Goal: Task Accomplishment & Management: Use online tool/utility

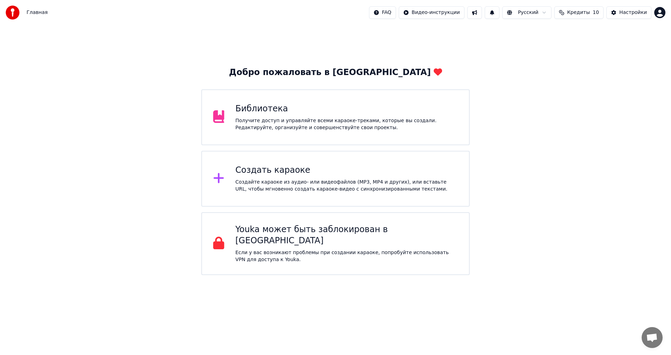
click at [300, 180] on div "Создайте караоке из аудио- или видеофайлов (MP3, MP4 и других), или вставьте UR…" at bounding box center [347, 186] width 223 height 14
click at [287, 185] on div "Создайте караоке из аудио- или видеофайлов (MP3, MP4 и других), или вставьте UR…" at bounding box center [347, 186] width 223 height 14
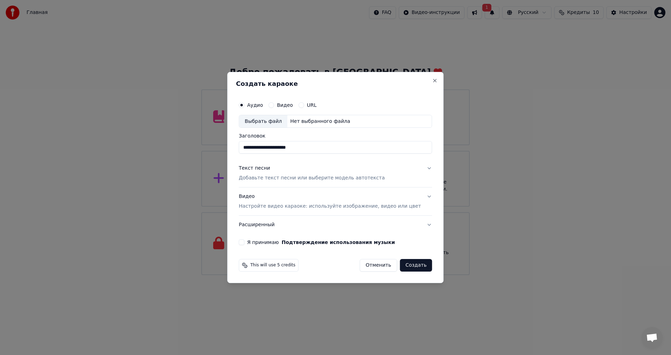
type input "**********"
click at [304, 121] on div "Нет выбранного файла" at bounding box center [320, 121] width 66 height 7
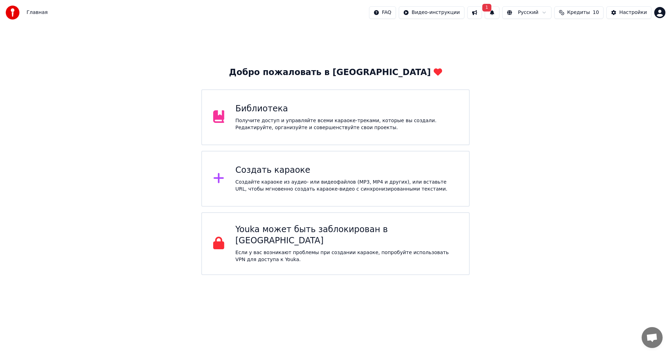
click at [283, 172] on div "Создать караоке" at bounding box center [347, 170] width 223 height 11
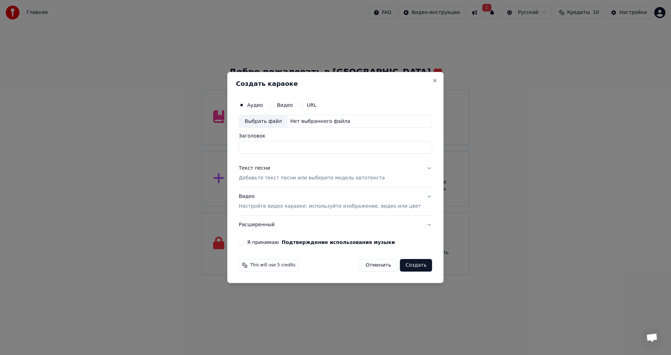
click at [268, 170] on div "Текст песни" at bounding box center [254, 168] width 31 height 7
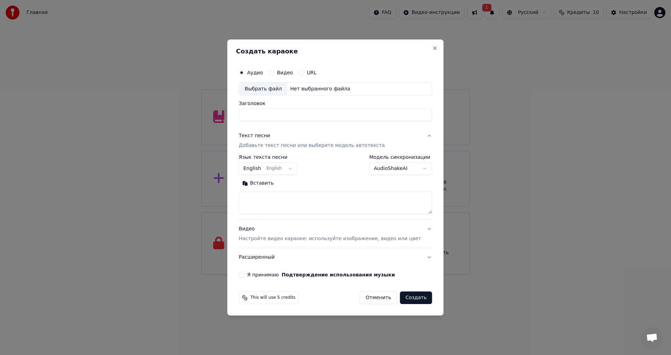
click at [291, 167] on button "English English" at bounding box center [268, 169] width 59 height 13
select select "**"
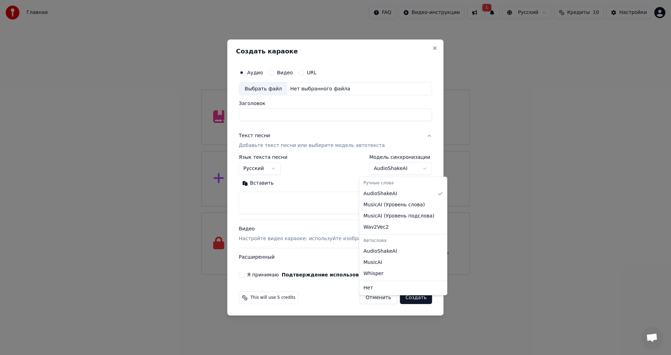
click at [401, 169] on body "Главная FAQ Видео-инструкции 1 Русский Кредиты 10 Настройки Добро пожаловать в …" at bounding box center [335, 137] width 671 height 275
click at [285, 203] on div at bounding box center [335, 177] width 671 height 355
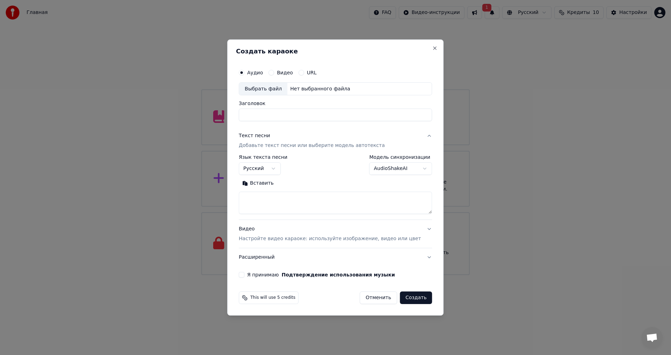
click at [272, 203] on textarea at bounding box center [335, 203] width 193 height 22
paste textarea "**********"
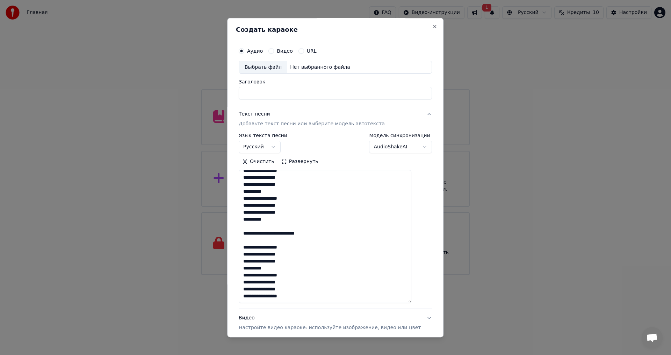
scroll to position [526, 0]
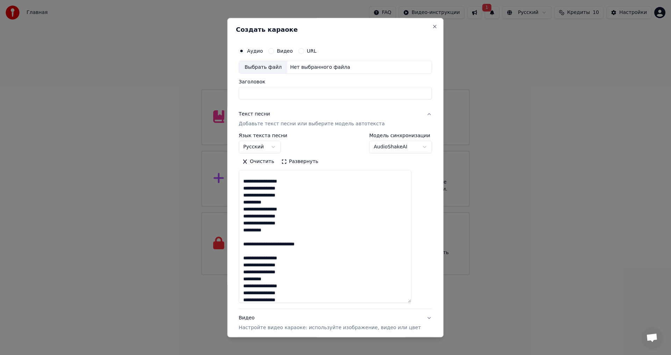
drag, startPoint x: 418, startPoint y: 212, endPoint x: 432, endPoint y: 313, distance: 101.3
click at [432, 313] on div "**********" at bounding box center [335, 178] width 216 height 320
drag, startPoint x: 324, startPoint y: 243, endPoint x: 233, endPoint y: 244, distance: 90.9
click at [233, 244] on body "Главная FAQ Видео-инструкции 1 Русский Кредиты 10 Настройки Добро пожаловать в …" at bounding box center [335, 137] width 671 height 275
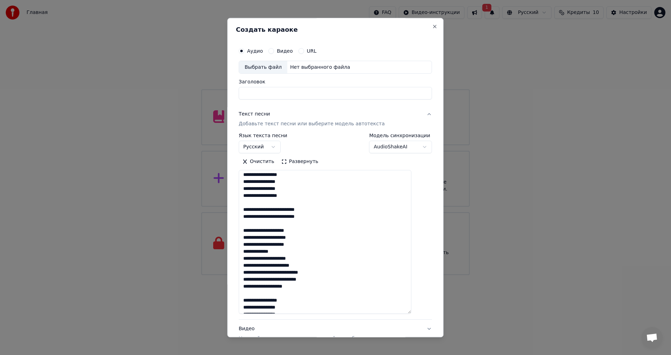
scroll to position [245, 0]
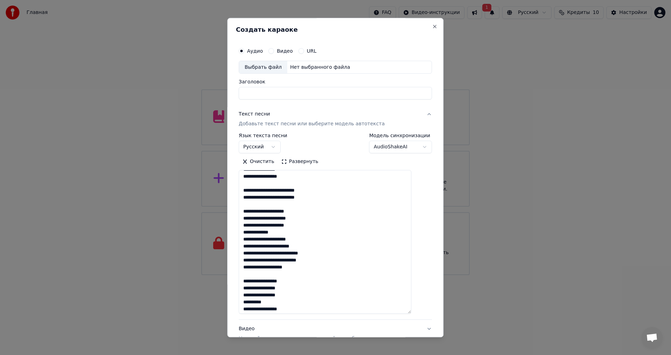
drag, startPoint x: 321, startPoint y: 200, endPoint x: 238, endPoint y: 192, distance: 83.6
click at [238, 192] on div "**********" at bounding box center [335, 178] width 216 height 320
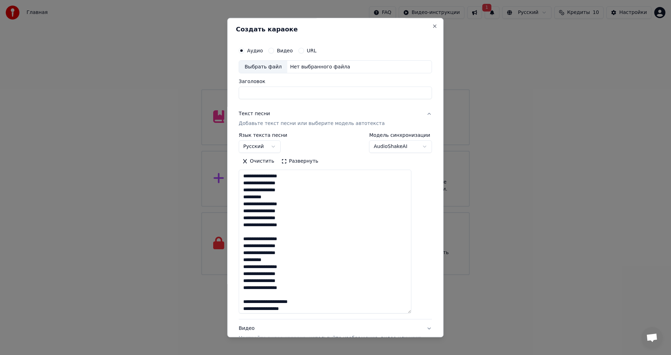
scroll to position [0, 0]
type textarea "**********"
click at [295, 93] on input "Заголовок" at bounding box center [335, 93] width 193 height 13
paste input "**********"
type input "**********"
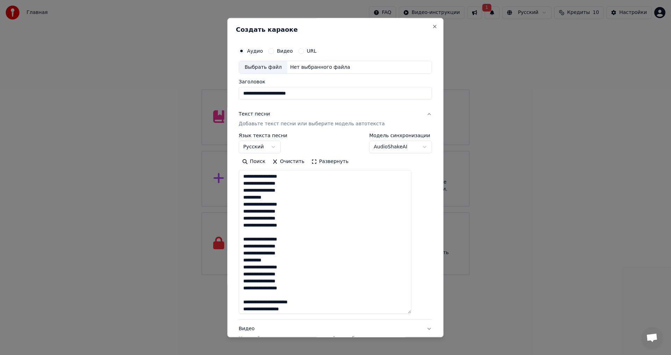
click at [279, 68] on div "Выбрать файл" at bounding box center [263, 67] width 48 height 13
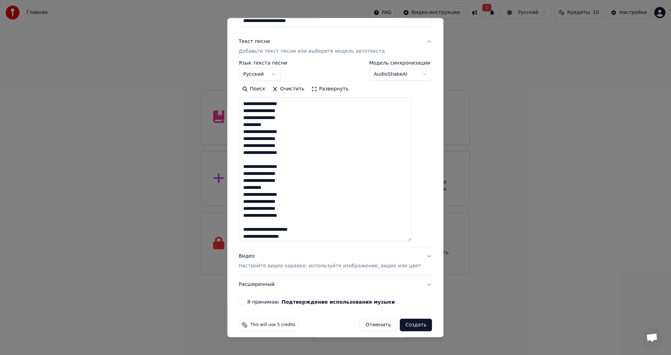
scroll to position [78, 0]
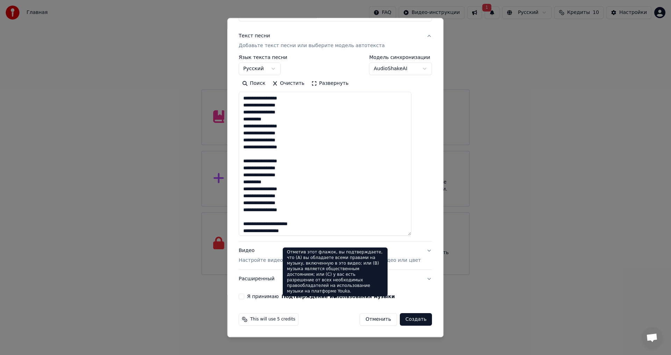
click at [274, 299] on label "Я принимаю Подтверждение использования музыки" at bounding box center [321, 297] width 148 height 5
click at [244, 299] on button "Я принимаю Подтверждение использования музыки" at bounding box center [242, 297] width 6 height 6
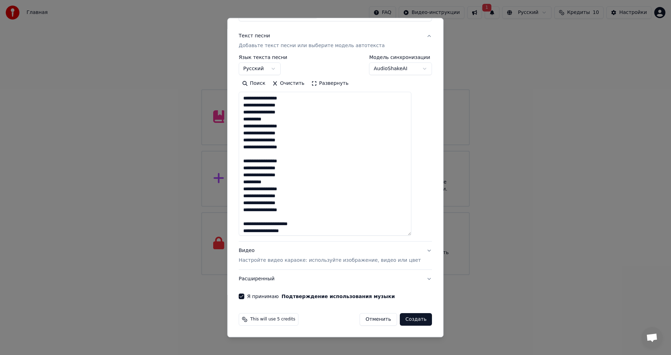
click at [407, 320] on button "Создать" at bounding box center [416, 320] width 32 height 13
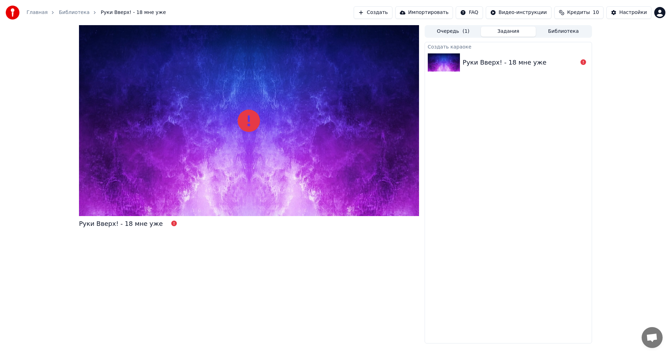
click at [185, 265] on div "Руки Вверх! - 18 мне уже" at bounding box center [249, 184] width 340 height 319
click at [131, 13] on span "Руки Вверх! - 18 мне уже" at bounding box center [133, 12] width 65 height 7
click at [110, 12] on span "Руки Вверх! - 18 мне уже" at bounding box center [133, 12] width 65 height 7
click at [70, 11] on link "Библиотека" at bounding box center [74, 12] width 31 height 7
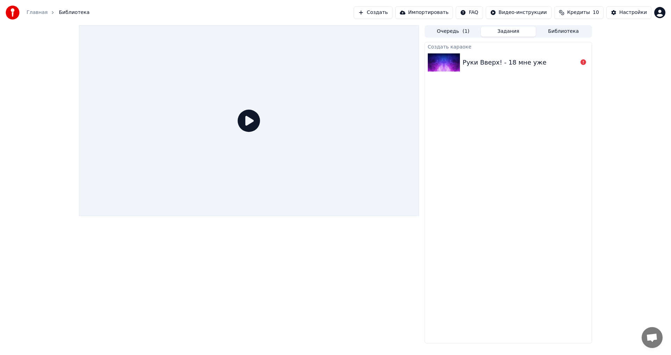
click at [493, 59] on div "Руки Вверх! - 18 мне уже" at bounding box center [505, 63] width 84 height 10
click at [519, 29] on button "Задания" at bounding box center [508, 32] width 55 height 10
click at [482, 71] on div "Руки Вверх! - 18 мне уже" at bounding box center [508, 63] width 167 height 24
click at [582, 61] on icon at bounding box center [583, 62] width 6 height 6
drag, startPoint x: 497, startPoint y: 157, endPoint x: 498, endPoint y: 84, distance: 73.1
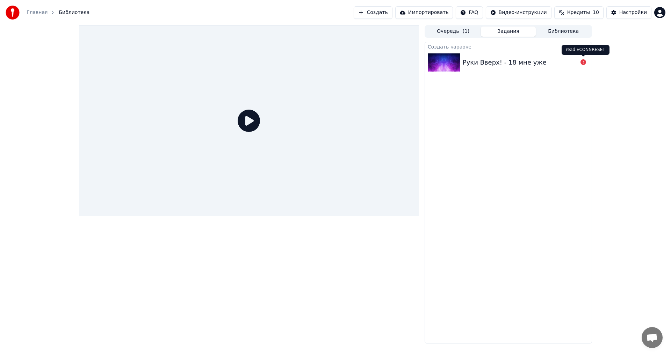
click at [497, 156] on div "Создать караоке Руки Вверх! - 18 мне уже" at bounding box center [508, 193] width 167 height 302
click at [385, 15] on button "Создать" at bounding box center [373, 12] width 38 height 13
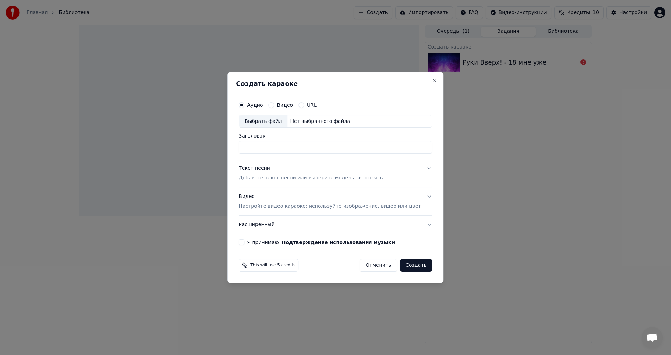
drag, startPoint x: 302, startPoint y: 154, endPoint x: 303, endPoint y: 150, distance: 4.4
click at [302, 154] on div "Аудио Видео URL Выбрать файл Нет выбранного файла Заголовок Текст песни Добавьт…" at bounding box center [335, 171] width 199 height 153
click at [303, 147] on input "Заголовок" at bounding box center [335, 148] width 193 height 13
paste input "**********"
type input "**********"
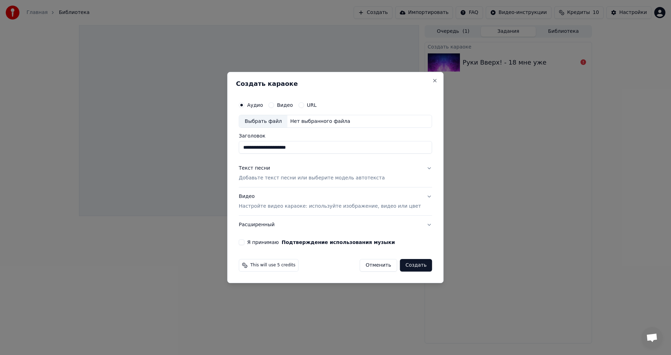
click at [290, 165] on div "Текст песни Добавьте текст песни или выберите модель автотекста" at bounding box center [312, 173] width 146 height 17
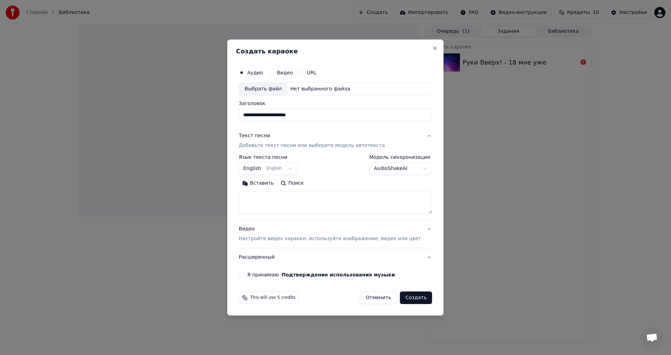
click at [282, 169] on body "**********" at bounding box center [335, 177] width 671 height 355
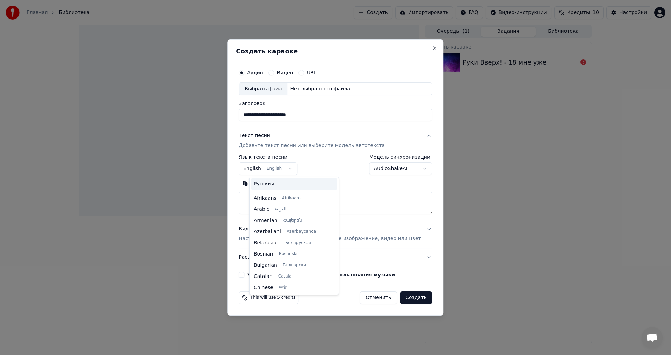
scroll to position [56, 0]
select select "**"
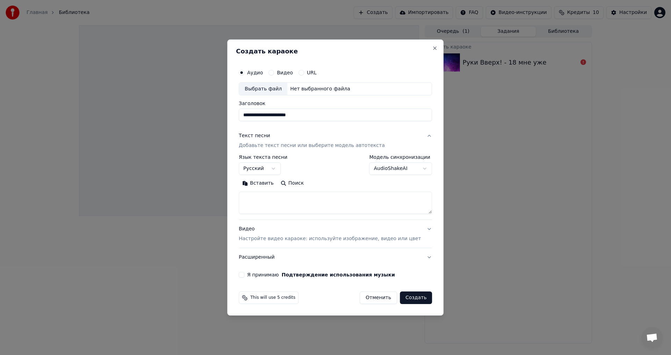
click at [285, 204] on textarea at bounding box center [335, 203] width 193 height 22
paste textarea "**********"
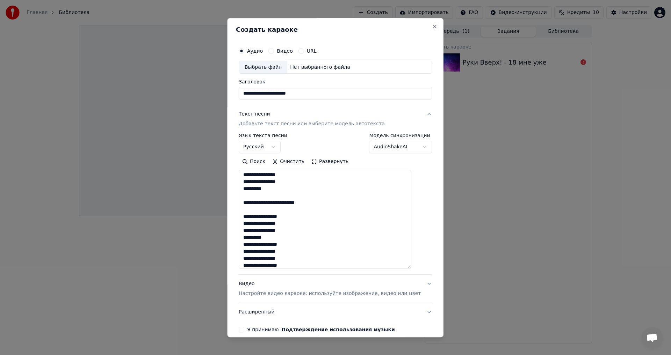
scroll to position [541, 0]
drag, startPoint x: 418, startPoint y: 211, endPoint x: 421, endPoint y: 297, distance: 85.7
click at [421, 297] on div "**********" at bounding box center [335, 188] width 199 height 295
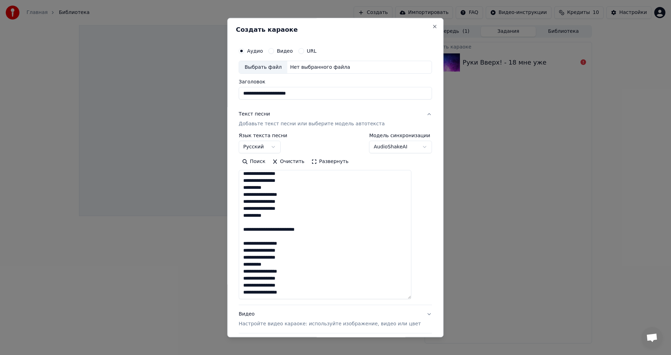
drag, startPoint x: 321, startPoint y: 234, endPoint x: 247, endPoint y: 233, distance: 73.7
click at [247, 233] on textarea at bounding box center [325, 235] width 173 height 129
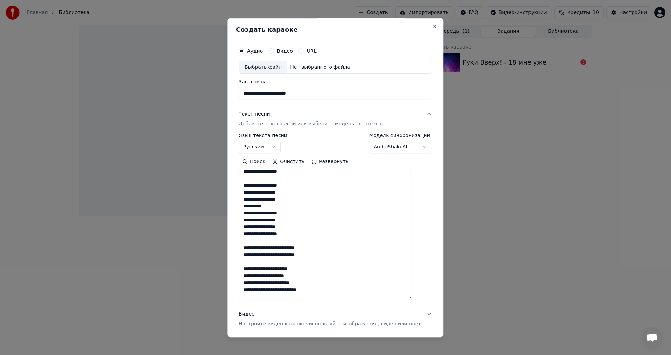
scroll to position [394, 0]
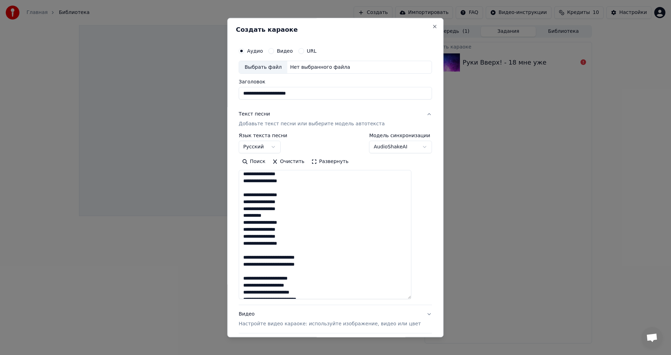
drag, startPoint x: 319, startPoint y: 265, endPoint x: 245, endPoint y: 256, distance: 74.6
click at [245, 256] on div "**********" at bounding box center [335, 203] width 199 height 325
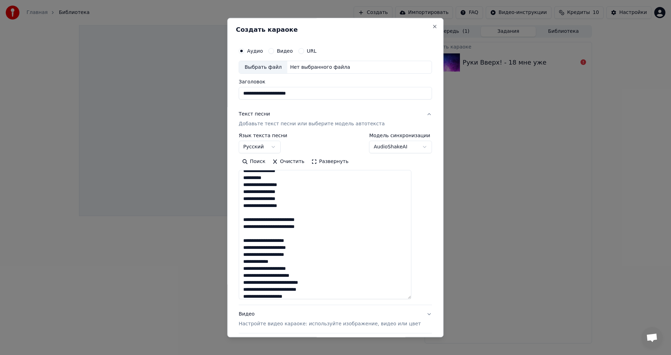
scroll to position [184, 0]
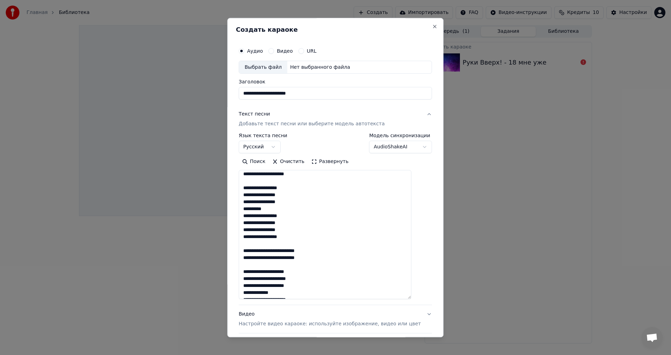
drag, startPoint x: 317, startPoint y: 259, endPoint x: 241, endPoint y: 252, distance: 76.2
click at [241, 252] on div "**********" at bounding box center [335, 178] width 216 height 320
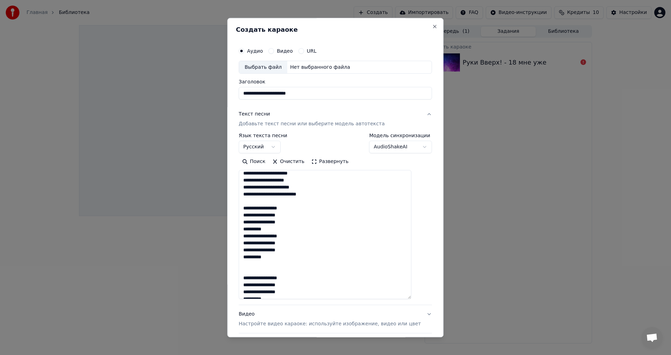
scroll to position [520, 0]
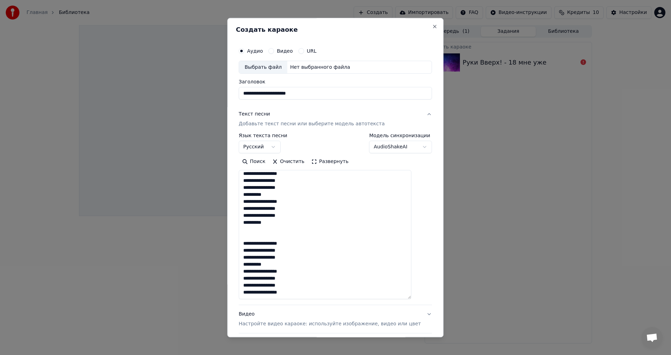
type textarea "**********"
click at [275, 69] on div "Выбрать файл" at bounding box center [263, 67] width 48 height 13
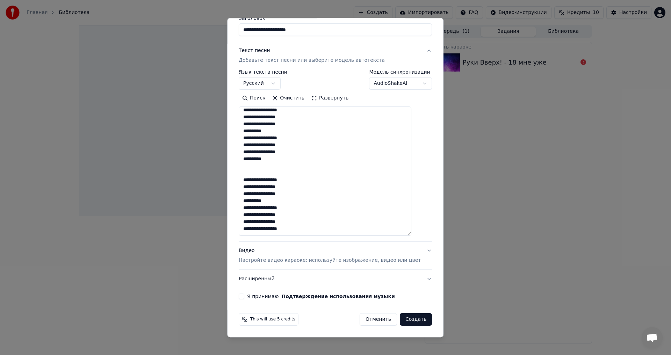
click at [269, 299] on label "Я принимаю Подтверждение использования музыки" at bounding box center [321, 297] width 148 height 5
click at [244, 299] on button "Я принимаю Подтверждение использования музыки" at bounding box center [242, 297] width 6 height 6
click at [412, 320] on button "Создать" at bounding box center [416, 320] width 32 height 13
select select
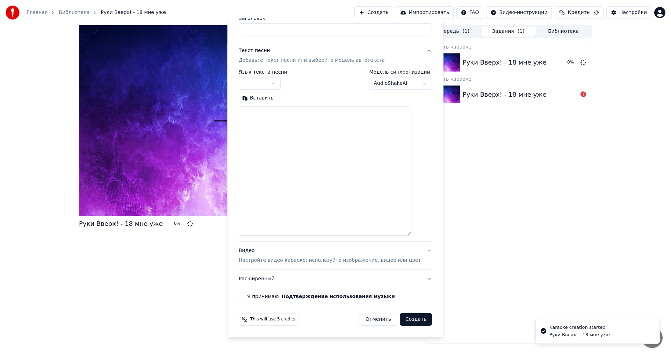
scroll to position [0, 0]
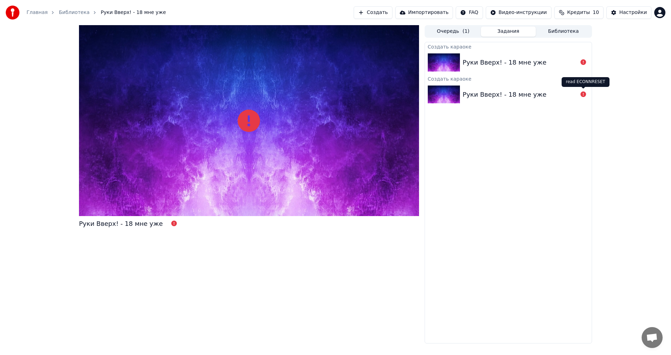
click at [579, 85] on div "read ECONNRESET read ECONNRESET" at bounding box center [586, 82] width 48 height 10
click at [584, 80] on div "read ECONNRESET read ECONNRESET" at bounding box center [586, 82] width 48 height 10
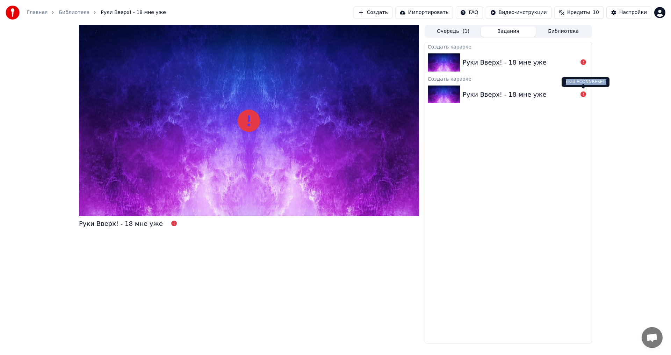
click at [584, 80] on div "read ECONNRESET read ECONNRESET" at bounding box center [586, 82] width 48 height 10
copy div "read ECONNRESET"
click at [622, 12] on div "Настройки" at bounding box center [633, 12] width 28 height 7
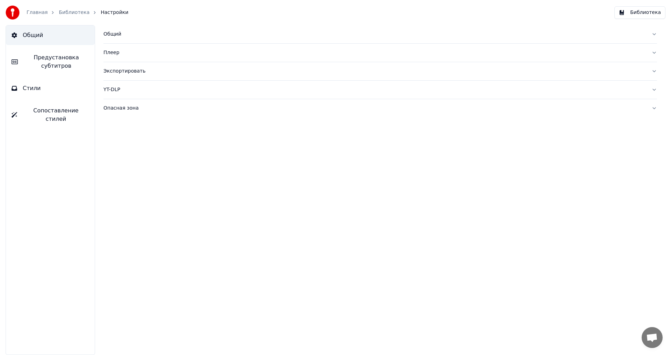
click at [72, 113] on span "Сопоставление стилей" at bounding box center [56, 115] width 66 height 17
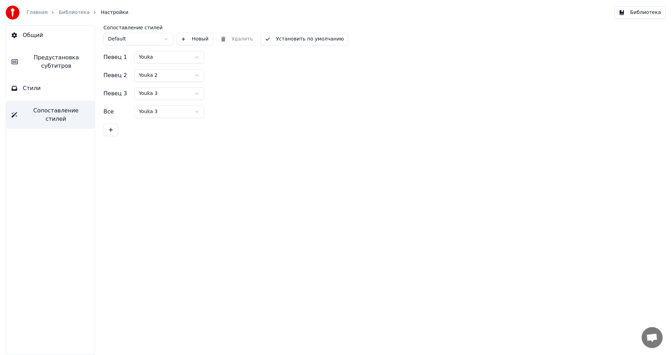
click at [179, 56] on html "Главная Библиотека Настройки Библиотека Общий Предустановка субтитров Стили Соп…" at bounding box center [335, 177] width 671 height 355
click at [127, 39] on html "Главная Библиотека Настройки Библиотека Общий Предустановка субтитров Стили Соп…" at bounding box center [335, 177] width 671 height 355
click at [150, 113] on html "Главная Библиотека Настройки Библиотека Общий Предустановка субтитров Стили Соп…" at bounding box center [335, 177] width 671 height 355
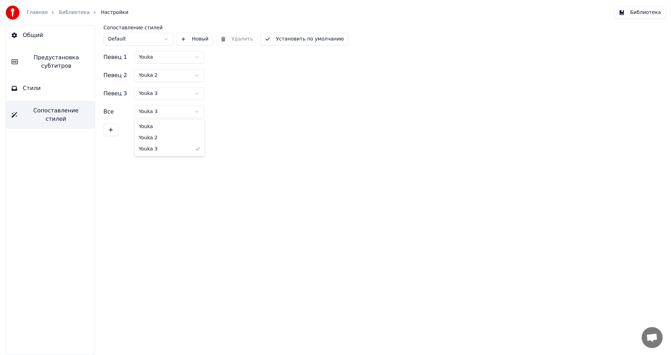
click at [150, 113] on html "Главная Библиотека Настройки Библиотека Общий Предустановка субтитров Стили Соп…" at bounding box center [335, 177] width 671 height 355
click at [117, 127] on button at bounding box center [110, 130] width 15 height 13
click at [110, 130] on div "Все" at bounding box center [117, 130] width 28 height 8
click at [187, 111] on button at bounding box center [186, 112] width 14 height 13
click at [46, 88] on button "Стили" at bounding box center [50, 89] width 89 height 20
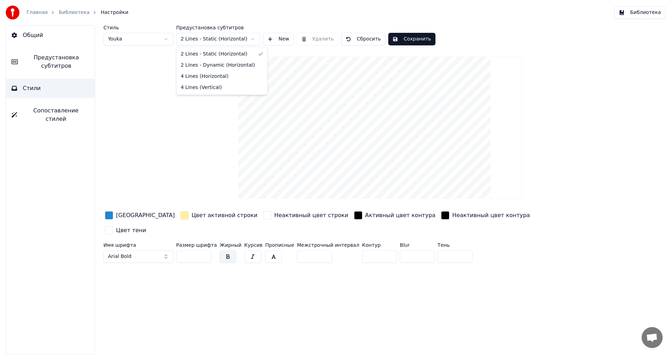
click at [196, 39] on html "Главная Библиотека Настройки Библиотека Общий Предустановка субтитров Стили Соп…" at bounding box center [335, 177] width 671 height 355
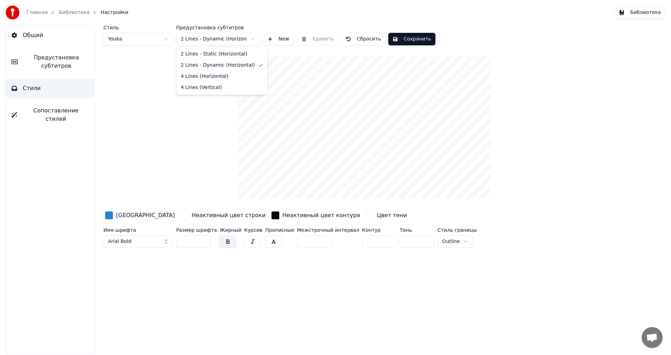
click at [202, 37] on html "Главная Библиотека Настройки Библиотека Общий Предустановка субтитров Стили Соп…" at bounding box center [335, 177] width 671 height 355
click at [207, 39] on html "Главная Библиотека Настройки Библиотека Общий Предустановка субтитров Стили Соп…" at bounding box center [335, 177] width 671 height 355
click at [212, 36] on html "Главная Библиотека Настройки Библиотека Общий Предустановка субтитров Стили Соп…" at bounding box center [335, 177] width 671 height 355
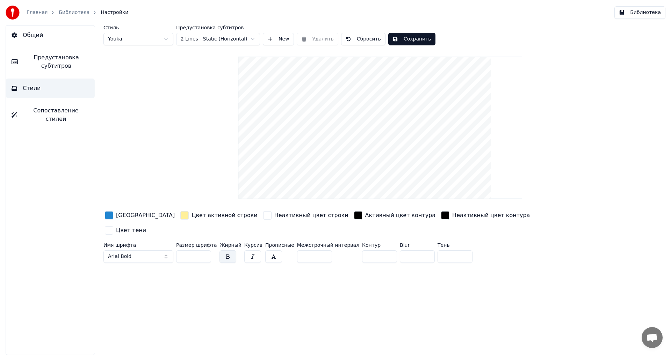
click at [137, 37] on html "Главная Библиотека Настройки Библиотека Общий Предустановка субтитров Стили Соп…" at bounding box center [335, 177] width 671 height 355
click at [131, 39] on html "Главная Библиотека Настройки Библиотека Общий Предустановка субтитров Стили Соп…" at bounding box center [335, 177] width 671 height 355
click at [144, 36] on html "Главная Библиотека Настройки Библиотека Общий Предустановка субтитров Стили Соп…" at bounding box center [335, 177] width 671 height 355
click at [180, 216] on div "button" at bounding box center [184, 215] width 8 height 8
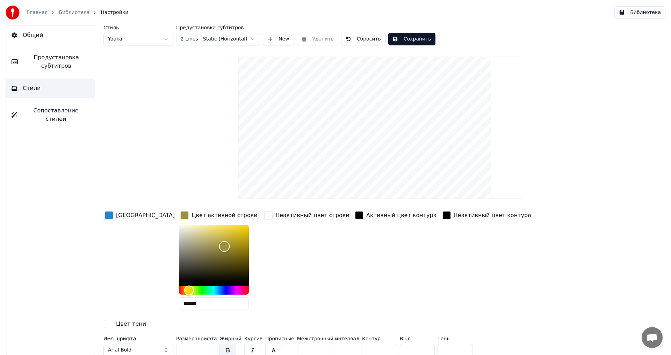
drag, startPoint x: 187, startPoint y: 243, endPoint x: 200, endPoint y: 246, distance: 13.3
click at [200, 246] on div "Color" at bounding box center [214, 253] width 70 height 57
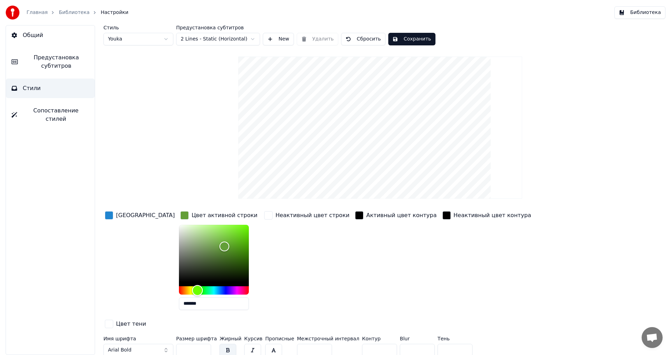
drag, startPoint x: 190, startPoint y: 292, endPoint x: 173, endPoint y: 290, distance: 17.2
click at [179, 290] on div "Hue" at bounding box center [214, 291] width 70 height 8
drag, startPoint x: 196, startPoint y: 233, endPoint x: 171, endPoint y: 224, distance: 26.4
click at [179, 225] on div "Color" at bounding box center [214, 253] width 70 height 57
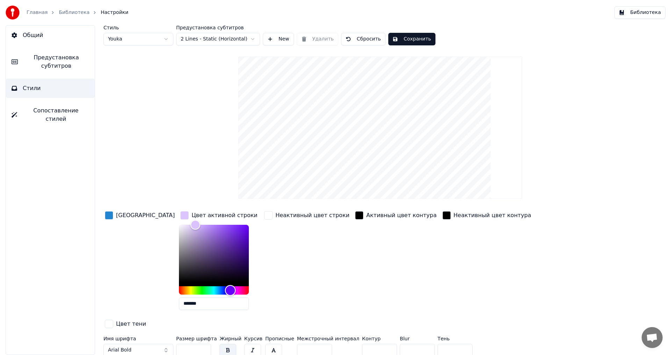
drag, startPoint x: 199, startPoint y: 291, endPoint x: 206, endPoint y: 291, distance: 7.3
click at [206, 291] on div "Hue" at bounding box center [214, 291] width 70 height 8
type input "*******"
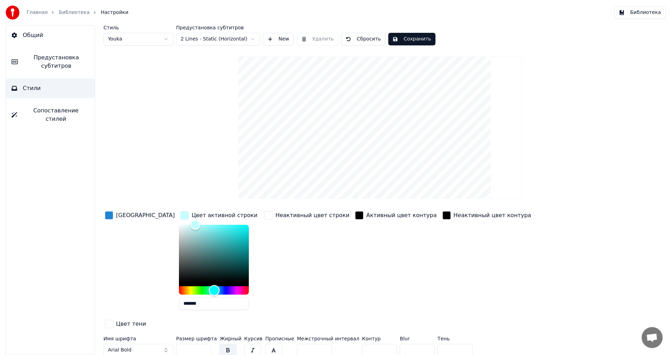
click at [190, 289] on div "Hue" at bounding box center [214, 291] width 70 height 8
click at [263, 264] on div "Неактивный цвет строки" at bounding box center [307, 263] width 88 height 106
click at [179, 121] on div "Стиль Youka Предустановка субтитров 2 Lines - Static (Horizontal) New Удалить С…" at bounding box center [380, 192] width 554 height 334
click at [62, 112] on span "Сопоставление стилей" at bounding box center [56, 115] width 66 height 17
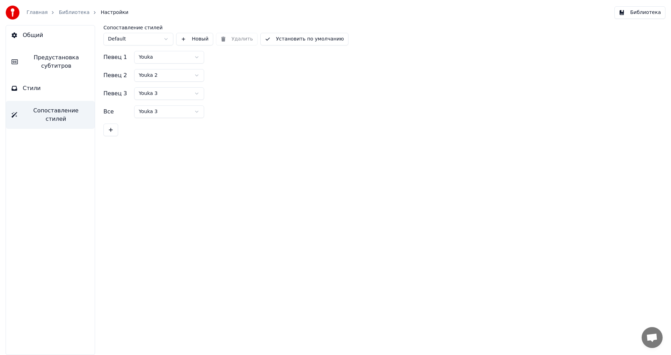
click at [44, 81] on button "Стили" at bounding box center [50, 89] width 89 height 20
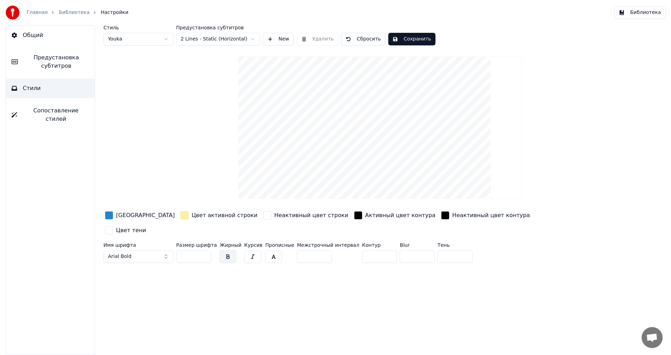
click at [52, 64] on span "Предустановка субтитров" at bounding box center [56, 61] width 66 height 17
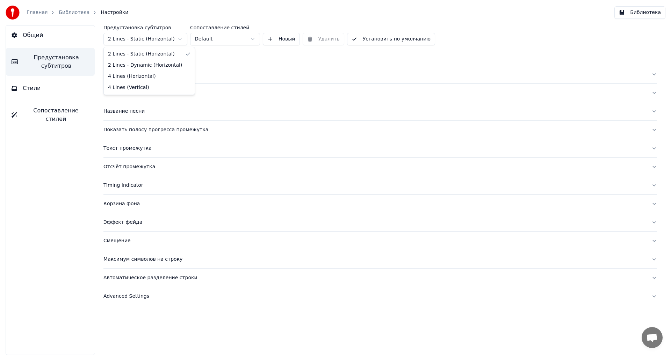
click at [142, 35] on html "Главная Библиотека Настройки Библиотека Общий Предустановка субтитров Стили Соп…" at bounding box center [335, 177] width 671 height 355
click at [128, 170] on div "Отсчёт промежутка" at bounding box center [374, 167] width 542 height 7
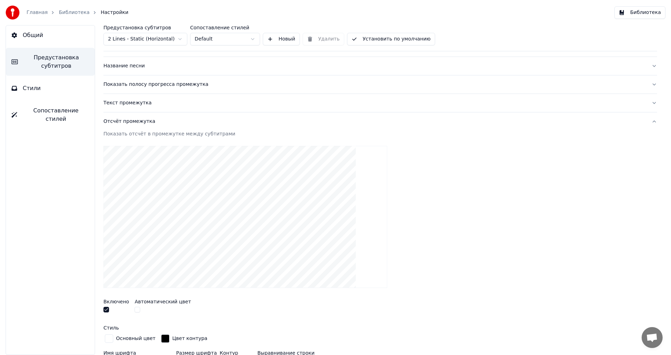
scroll to position [35, 0]
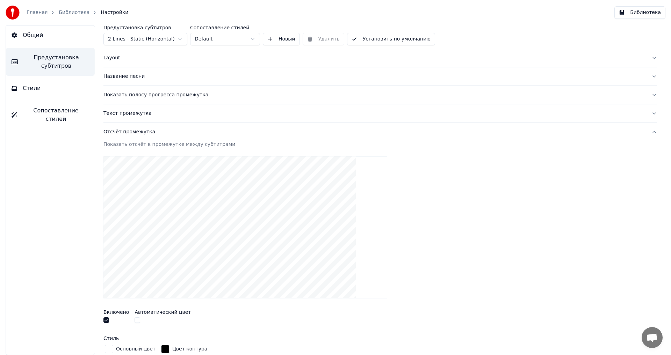
click at [129, 130] on div "Отсчёт промежутка" at bounding box center [374, 132] width 542 height 7
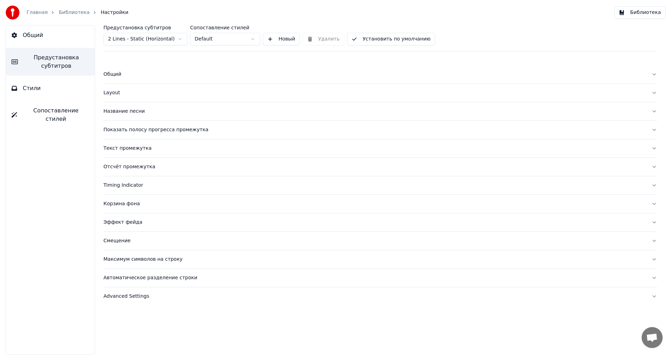
click at [124, 205] on div "Корзина фона" at bounding box center [374, 204] width 542 height 7
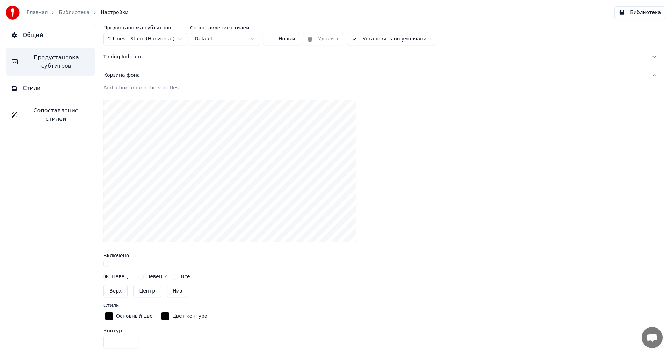
scroll to position [140, 0]
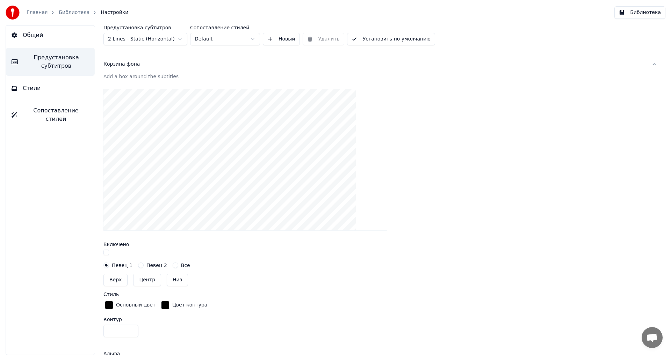
click at [107, 254] on button "button" at bounding box center [106, 253] width 6 height 6
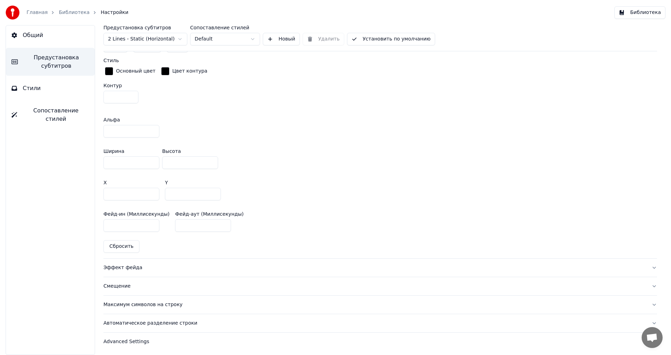
scroll to position [375, 0]
click at [128, 267] on div "Эффект фейда" at bounding box center [374, 267] width 542 height 7
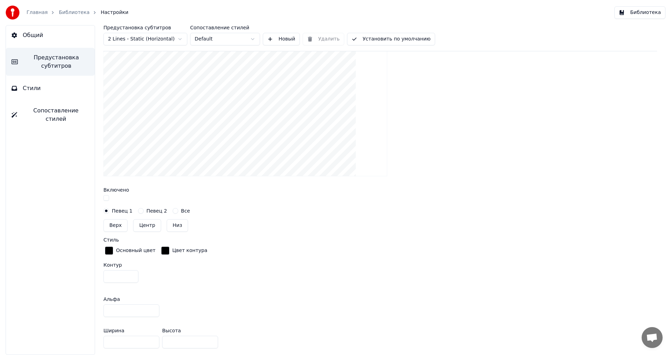
scroll to position [191, 0]
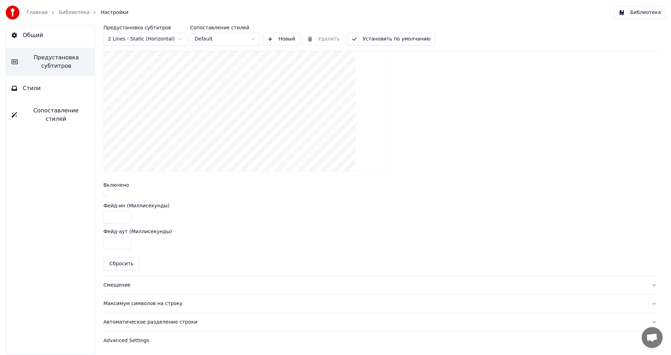
click at [120, 286] on div "Смещение" at bounding box center [374, 285] width 542 height 7
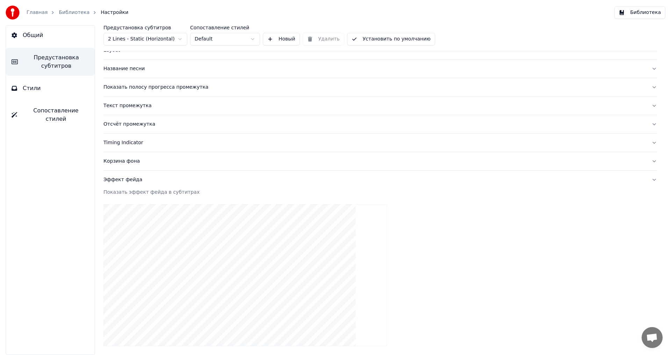
scroll to position [38, 0]
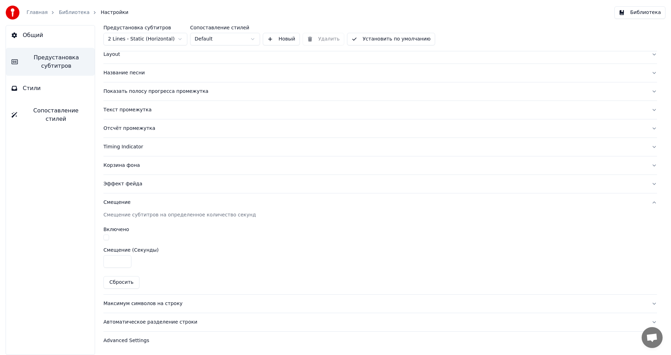
click at [125, 304] on div "Максимум символов на строку" at bounding box center [374, 304] width 542 height 7
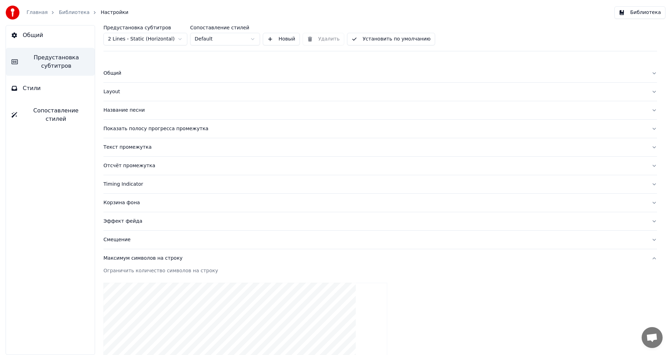
scroll to position [0, 0]
click at [132, 170] on div "Отсчёт промежутка" at bounding box center [374, 167] width 542 height 7
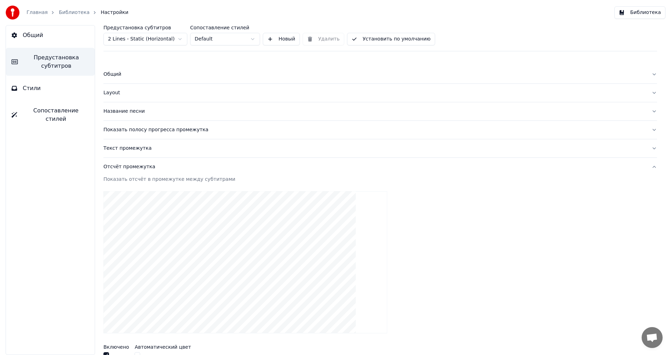
click at [108, 92] on div "Layout" at bounding box center [374, 92] width 542 height 7
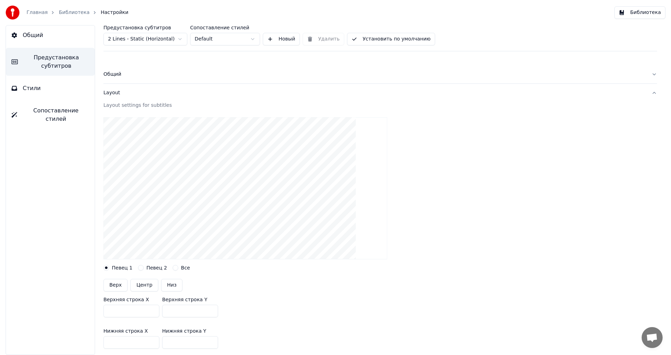
click at [113, 75] on div "Общий" at bounding box center [374, 74] width 542 height 7
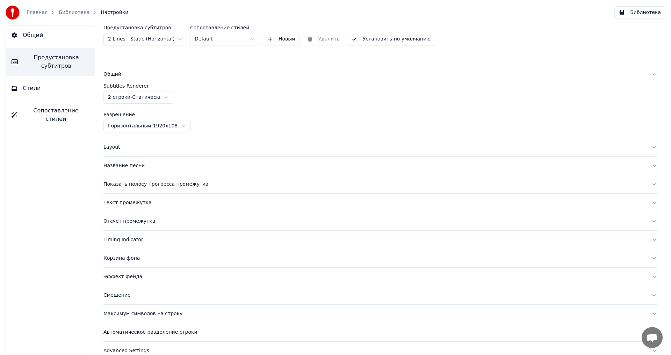
click at [28, 37] on span "Общий" at bounding box center [33, 35] width 20 height 8
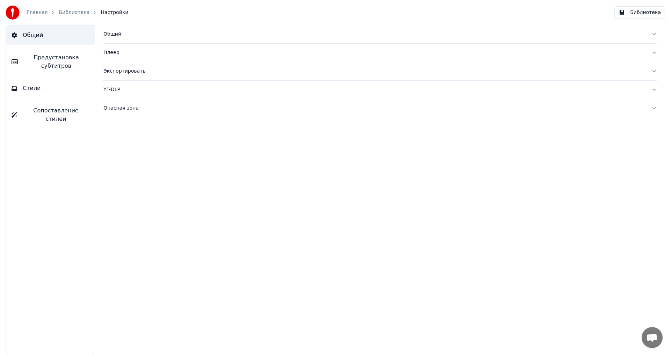
click at [73, 14] on link "Библиотека" at bounding box center [74, 12] width 31 height 7
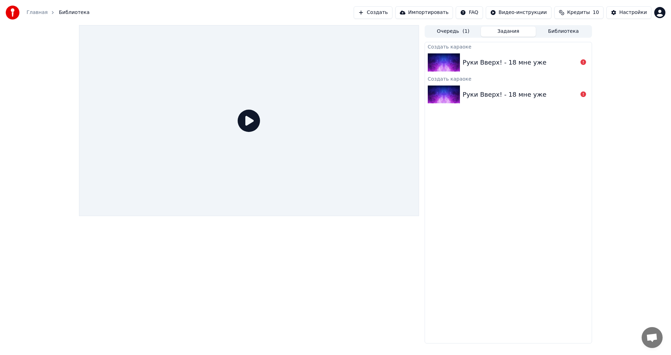
click at [449, 31] on button "Очередь ( 1 )" at bounding box center [453, 32] width 55 height 10
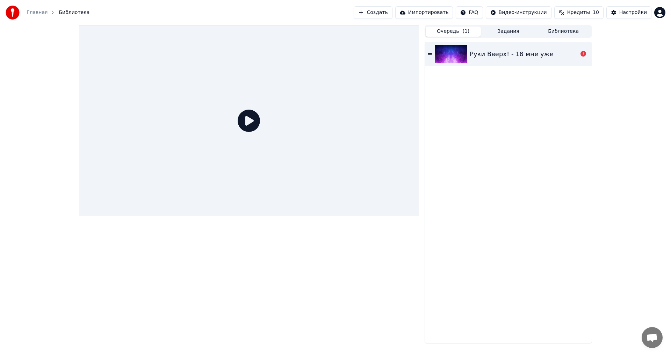
click at [424, 53] on div "Очередь ( 1 ) Задания Библиотека Руки Вверх! - 18 мне уже" at bounding box center [335, 184] width 524 height 319
click at [428, 53] on icon at bounding box center [430, 54] width 4 height 5
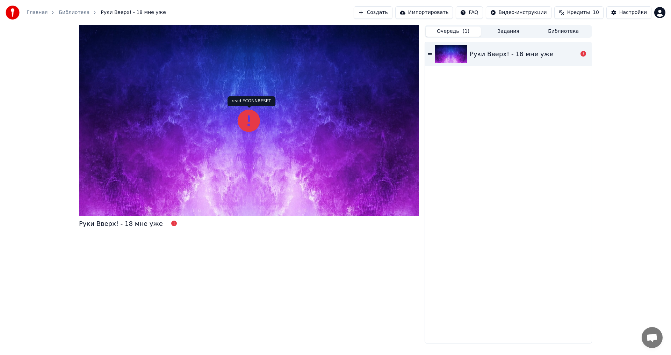
click at [249, 117] on icon at bounding box center [249, 121] width 22 height 22
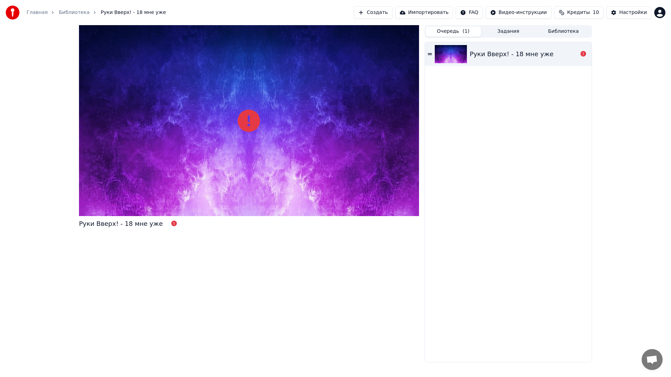
click at [318, 187] on div at bounding box center [249, 120] width 340 height 191
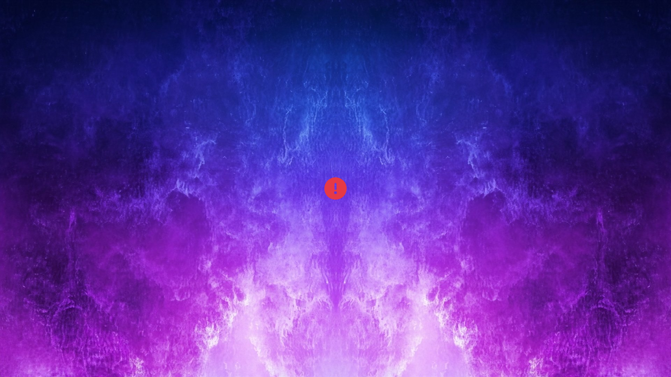
click at [318, 187] on div at bounding box center [335, 188] width 671 height 377
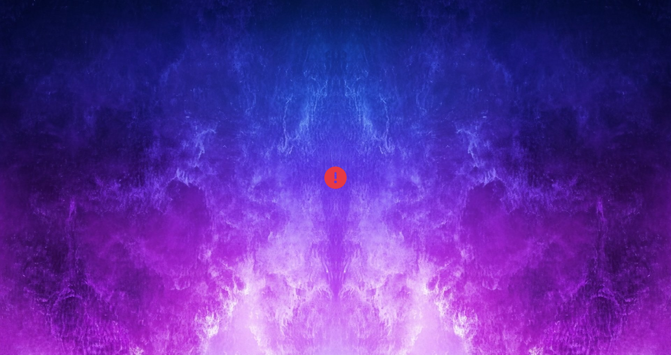
click at [311, 118] on div at bounding box center [335, 177] width 671 height 377
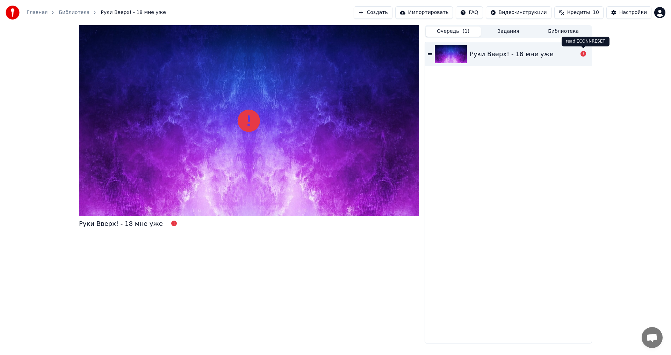
click at [583, 55] on icon at bounding box center [583, 54] width 6 height 6
click at [514, 35] on button "Задания" at bounding box center [508, 32] width 55 height 10
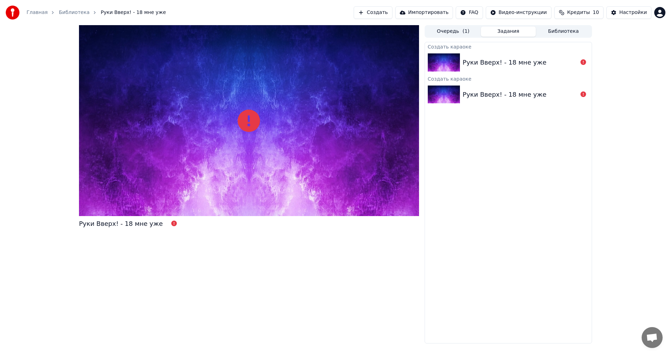
click at [570, 21] on div "Главная Библиотека Руки Вверх! - 18 мне уже Создать Импортировать FAQ Видео-инс…" at bounding box center [335, 12] width 671 height 25
click at [568, 29] on button "Библиотека" at bounding box center [563, 32] width 55 height 10
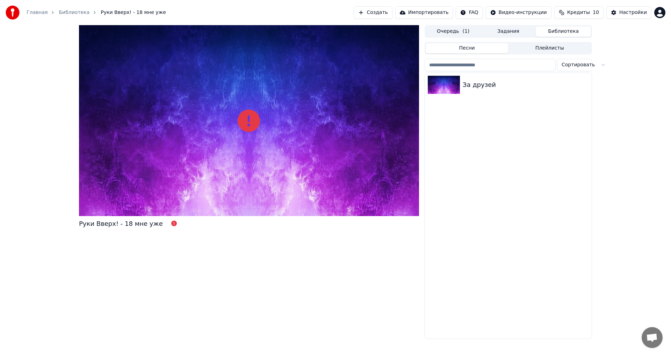
click at [511, 32] on button "Задания" at bounding box center [508, 32] width 55 height 10
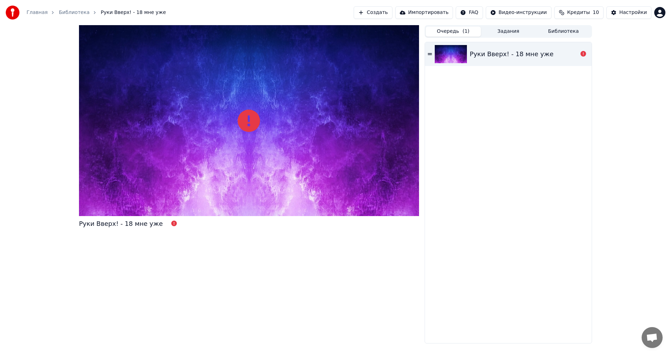
click at [458, 35] on button "Очередь ( 1 )" at bounding box center [453, 32] width 55 height 10
click at [430, 54] on icon at bounding box center [430, 54] width 4 height 2
click at [448, 12] on button "Импортировать" at bounding box center [424, 12] width 58 height 13
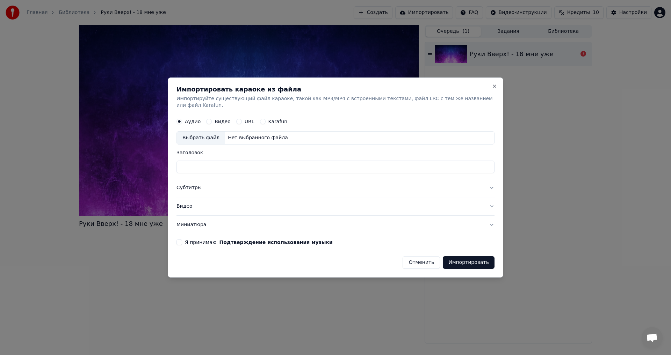
drag, startPoint x: 256, startPoint y: 239, endPoint x: 255, endPoint y: 258, distance: 18.5
click at [255, 258] on form "Аудио Видео URL Karafun Выбрать файл Нет выбранного файла Заголовок Субтитры Ви…" at bounding box center [335, 192] width 318 height 154
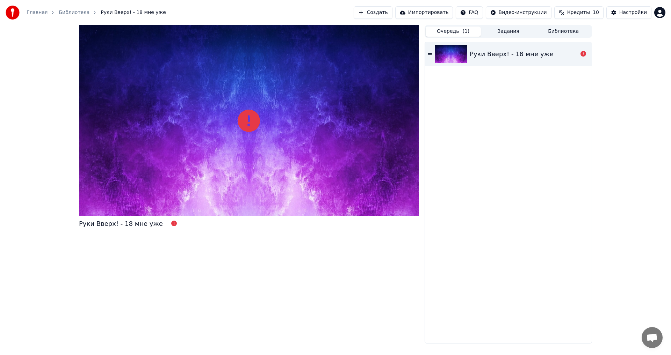
click at [384, 12] on button "Создать" at bounding box center [373, 12] width 38 height 13
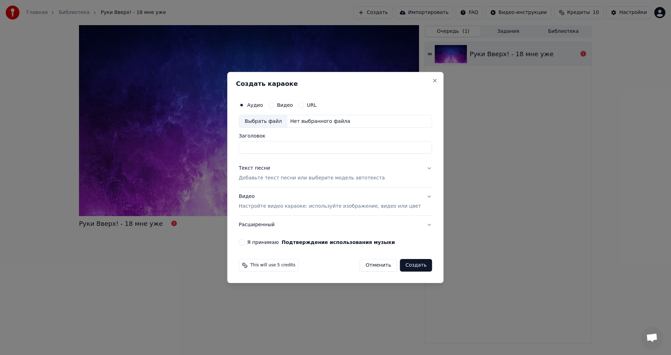
click at [272, 118] on div "Выбрать файл" at bounding box center [263, 121] width 48 height 13
type input "**********"
click at [280, 149] on input "**********" at bounding box center [335, 148] width 193 height 13
click at [301, 207] on p "Настройте видео караоке: используйте изображение, видео или цвет" at bounding box center [330, 206] width 182 height 7
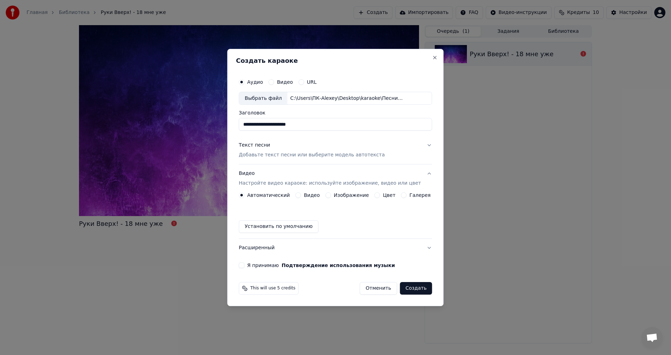
click at [352, 194] on label "Изображение" at bounding box center [351, 195] width 35 height 5
click at [331, 194] on button "Изображение" at bounding box center [328, 196] width 6 height 6
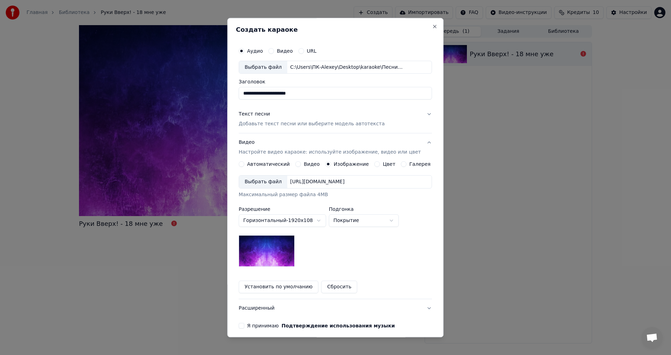
click at [383, 165] on label "Цвет" at bounding box center [389, 164] width 13 height 5
click at [378, 165] on button "Цвет" at bounding box center [378, 165] width 6 height 6
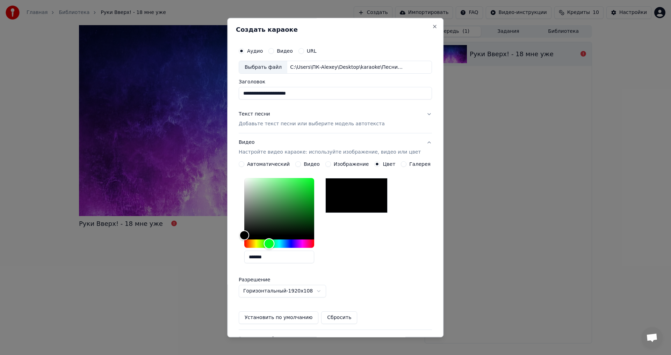
drag, startPoint x: 268, startPoint y: 244, endPoint x: 274, endPoint y: 245, distance: 5.9
click at [274, 245] on div "Hue" at bounding box center [279, 244] width 70 height 8
type input "*******"
drag, startPoint x: 307, startPoint y: 199, endPoint x: 329, endPoint y: 171, distance: 35.1
click at [329, 171] on div "**********" at bounding box center [335, 243] width 193 height 163
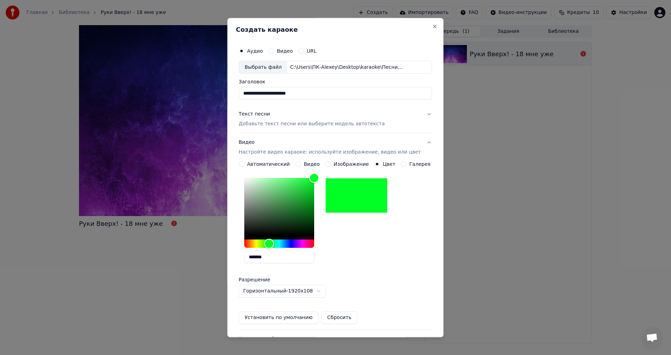
click at [414, 162] on label "Галерея" at bounding box center [420, 164] width 21 height 5
click at [407, 162] on button "Галерея" at bounding box center [404, 165] width 6 height 6
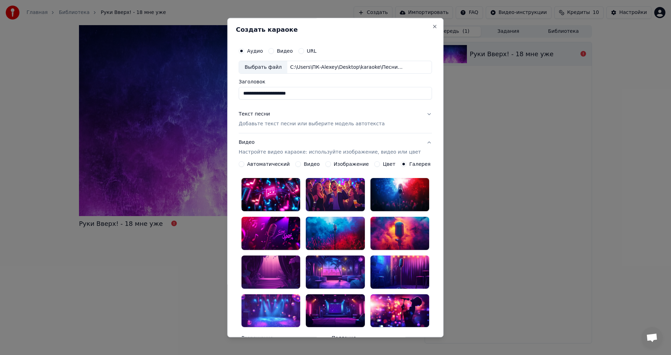
scroll to position [70, 0]
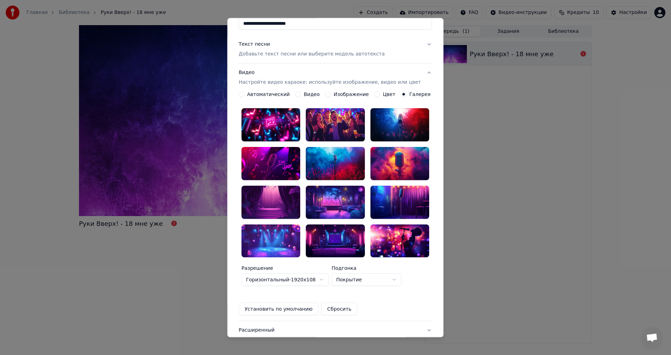
click at [342, 97] on label "Изображение" at bounding box center [351, 94] width 35 height 5
click at [331, 97] on button "Изображение" at bounding box center [328, 95] width 6 height 6
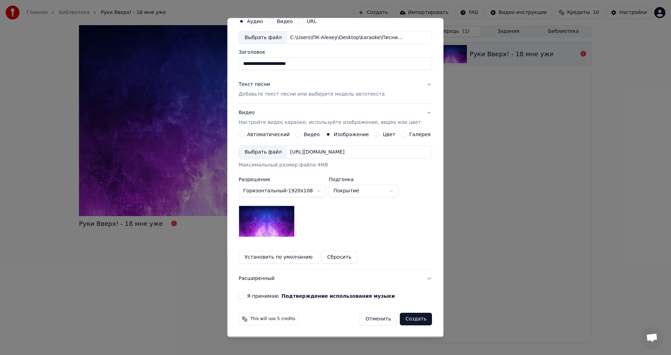
scroll to position [30, 0]
click at [304, 135] on label "Видео" at bounding box center [312, 134] width 16 height 5
click at [301, 135] on button "Видео" at bounding box center [298, 135] width 6 height 6
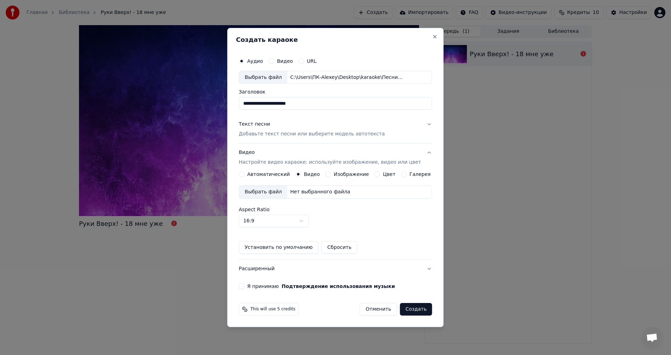
click at [263, 172] on label "Автоматический" at bounding box center [268, 174] width 43 height 5
click at [244, 172] on button "Автоматический" at bounding box center [242, 175] width 6 height 6
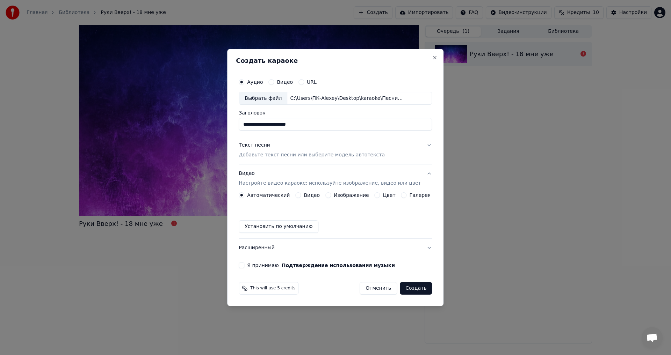
drag, startPoint x: 368, startPoint y: 194, endPoint x: 355, endPoint y: 194, distance: 12.9
click at [366, 194] on div "Автоматический Видео Изображение Цвет Галерея" at bounding box center [335, 196] width 192 height 6
click at [384, 196] on label "Цвет" at bounding box center [389, 195] width 13 height 5
click at [380, 196] on button "Цвет" at bounding box center [378, 196] width 6 height 6
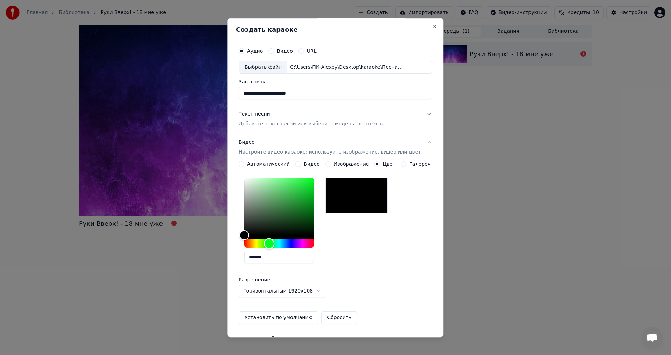
drag, startPoint x: 289, startPoint y: 243, endPoint x: 274, endPoint y: 245, distance: 15.5
click at [274, 245] on div "Hue" at bounding box center [279, 244] width 70 height 8
type input "*******"
drag, startPoint x: 295, startPoint y: 208, endPoint x: 325, endPoint y: 176, distance: 44.3
click at [325, 176] on div "*******" at bounding box center [284, 223] width 81 height 94
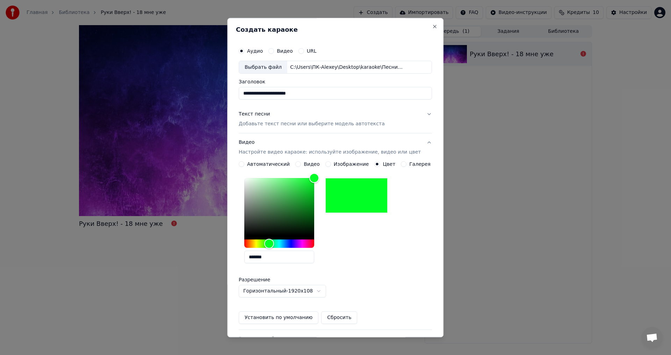
click at [409, 179] on div "*******" at bounding box center [335, 223] width 193 height 94
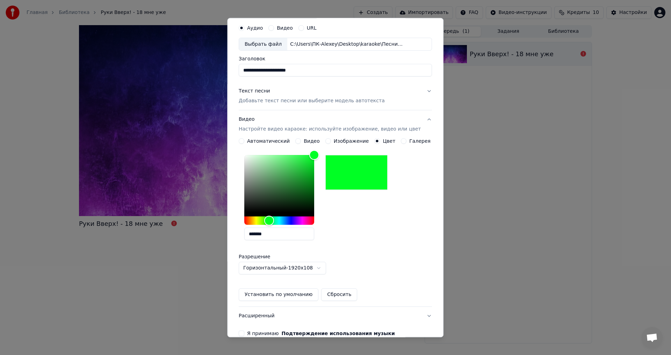
scroll to position [60, 0]
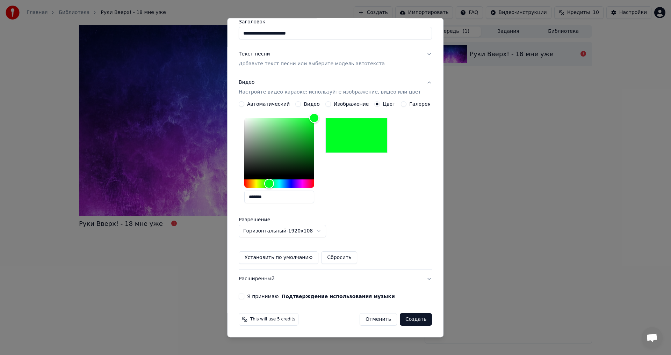
click at [261, 298] on label "Я принимаю Подтверждение использования музыки" at bounding box center [321, 297] width 148 height 5
click at [244, 298] on button "Я принимаю Подтверждение использования музыки" at bounding box center [242, 297] width 6 height 6
click at [267, 321] on span "This will use 5 credits" at bounding box center [272, 320] width 45 height 6
drag, startPoint x: 260, startPoint y: 321, endPoint x: 285, endPoint y: 320, distance: 24.8
click at [285, 320] on span "This will use 5 credits" at bounding box center [272, 320] width 45 height 6
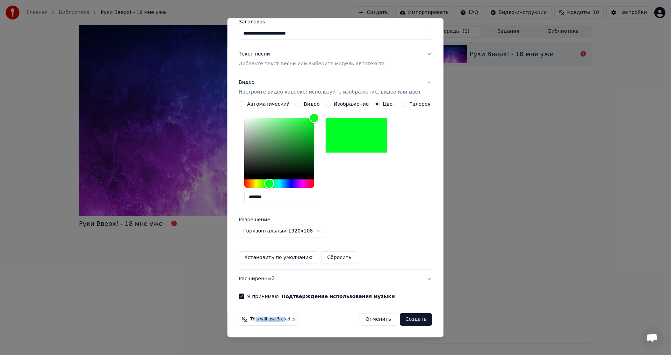
click at [262, 320] on span "This will use 5 credits" at bounding box center [272, 320] width 45 height 6
drag, startPoint x: 256, startPoint y: 320, endPoint x: 296, endPoint y: 320, distance: 39.8
click at [296, 320] on div "This will use 5 credits" at bounding box center [269, 320] width 60 height 13
click at [260, 320] on span "This will use 5 credits" at bounding box center [272, 320] width 45 height 6
click at [259, 320] on span "This will use 5 credits" at bounding box center [272, 320] width 45 height 6
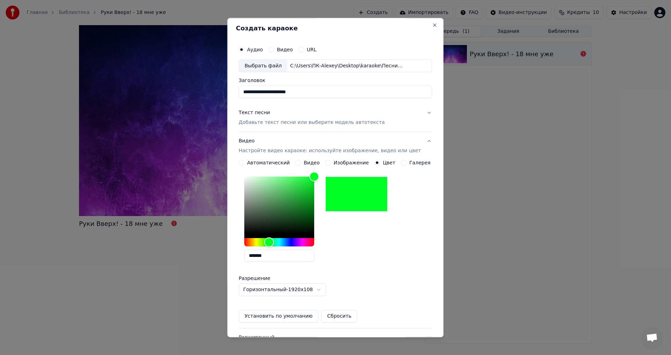
scroll to position [0, 0]
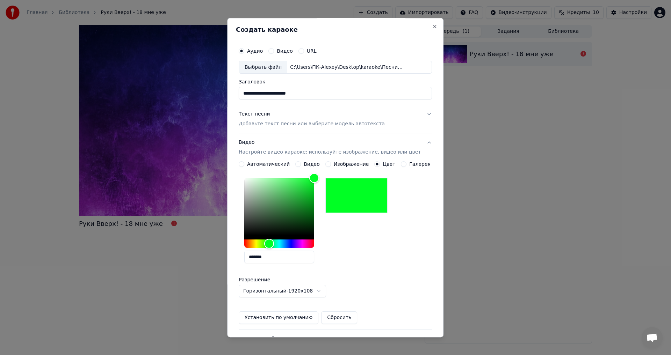
click at [351, 127] on p "Добавьте текст песни или выберите модель автотекста" at bounding box center [312, 124] width 146 height 7
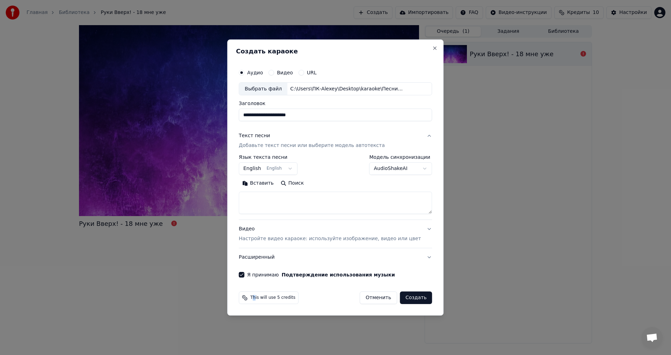
click at [288, 170] on body "**********" at bounding box center [335, 177] width 671 height 355
select select "**"
click at [301, 185] on button "Поиск" at bounding box center [292, 183] width 30 height 11
click at [395, 168] on body "**********" at bounding box center [335, 177] width 671 height 355
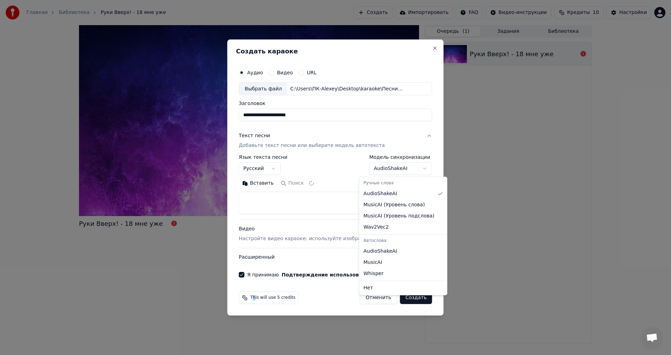
type textarea "**********"
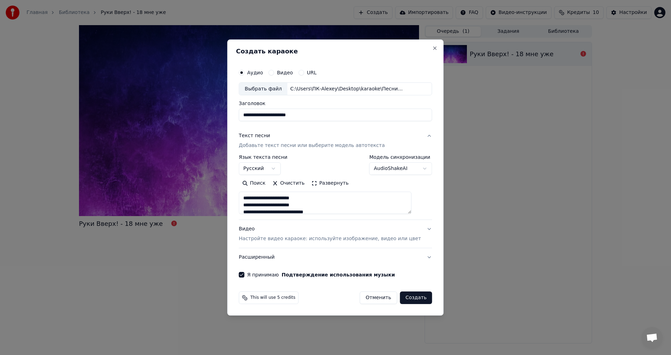
click at [319, 205] on body "**********" at bounding box center [335, 177] width 671 height 355
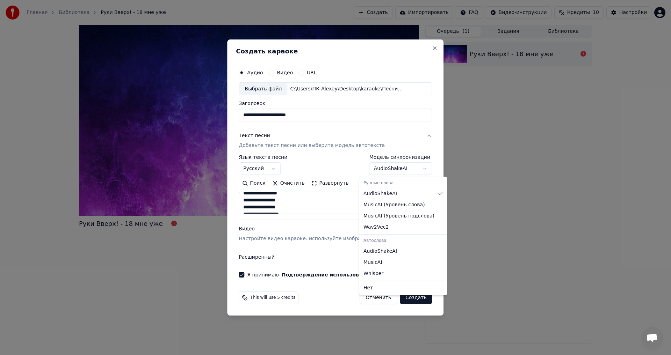
click at [398, 168] on body "**********" at bounding box center [335, 177] width 671 height 355
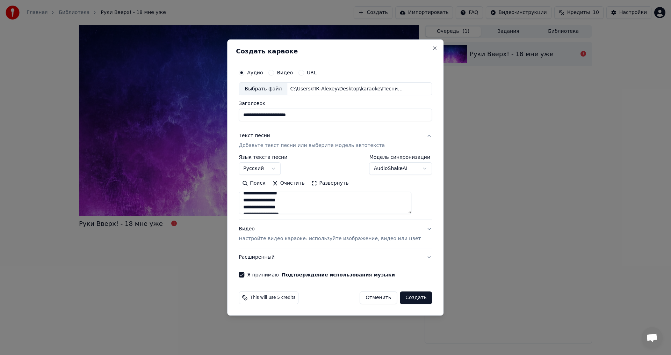
click at [402, 293] on button "Создать" at bounding box center [416, 298] width 32 height 13
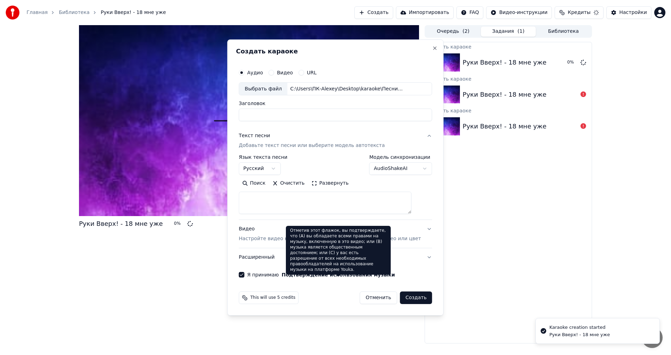
select select
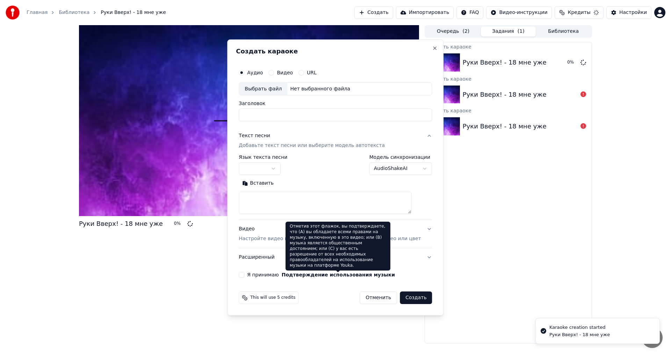
scroll to position [0, 0]
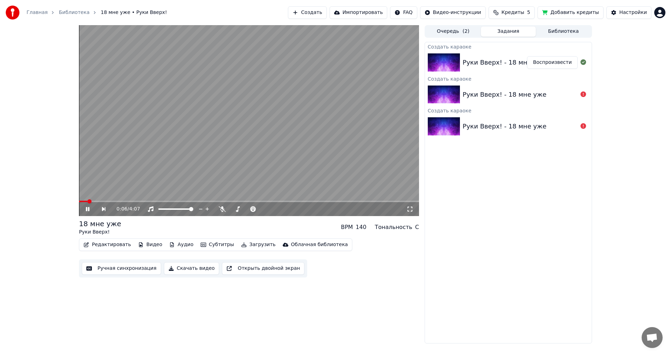
click at [253, 157] on video at bounding box center [249, 120] width 340 height 191
click at [236, 210] on span at bounding box center [237, 209] width 4 height 4
click at [244, 209] on span at bounding box center [245, 209] width 4 height 4
click at [188, 271] on button "Скачать видео" at bounding box center [192, 268] width 56 height 13
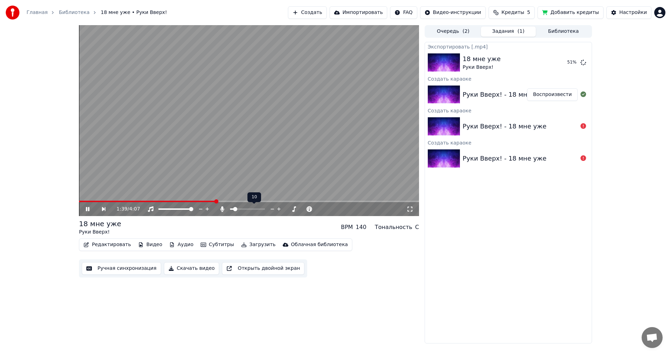
click at [233, 210] on span at bounding box center [231, 209] width 3 height 1
click at [241, 210] on span at bounding box center [242, 209] width 4 height 4
click at [354, 110] on video at bounding box center [249, 120] width 340 height 191
click at [554, 63] on button "Показать" at bounding box center [560, 62] width 36 height 13
click at [569, 12] on button "Добавить кредиты" at bounding box center [571, 12] width 66 height 13
